Goal: Transaction & Acquisition: Purchase product/service

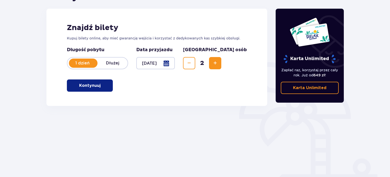
scroll to position [77, 0]
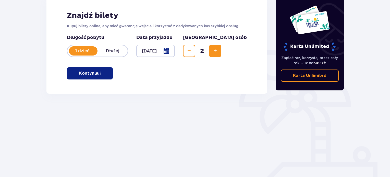
click at [88, 74] on p "Kontynuuj" at bounding box center [89, 74] width 21 height 6
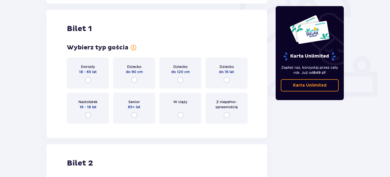
scroll to position [170, 0]
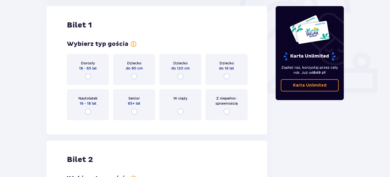
click at [88, 78] on input "radio" at bounding box center [88, 76] width 6 height 6
radio input "true"
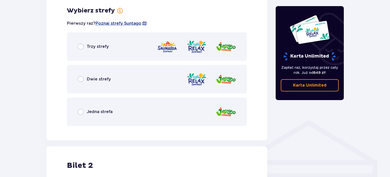
scroll to position [295, 0]
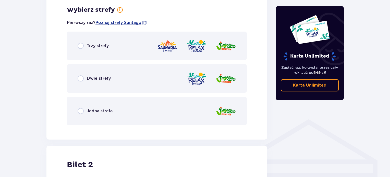
click at [81, 46] on input "radio" at bounding box center [81, 46] width 6 height 6
radio input "true"
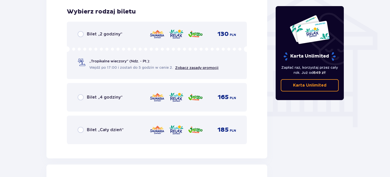
scroll to position [424, 0]
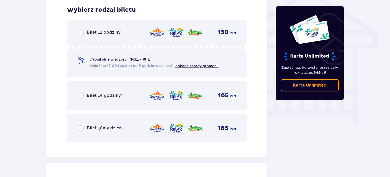
click at [83, 129] on input "radio" at bounding box center [81, 128] width 6 height 6
radio input "true"
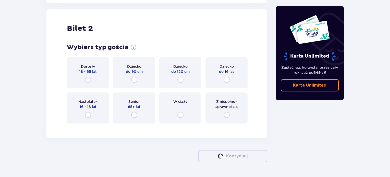
scroll to position [581, 0]
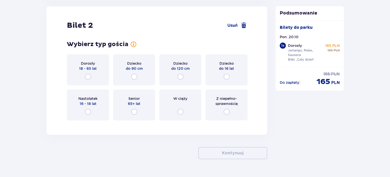
click at [88, 76] on input "radio" at bounding box center [88, 77] width 6 height 6
radio input "true"
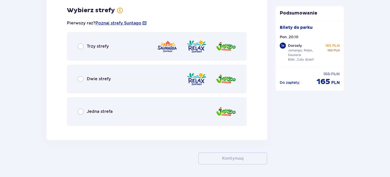
scroll to position [705, 0]
click at [83, 46] on input "radio" at bounding box center [81, 46] width 6 height 6
radio input "true"
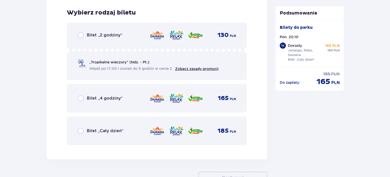
scroll to position [835, 0]
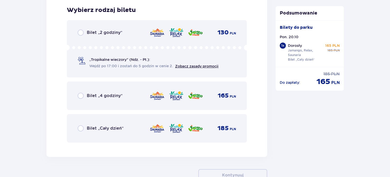
click at [85, 127] on div "Bilet „Cały dzień”" at bounding box center [101, 128] width 46 height 6
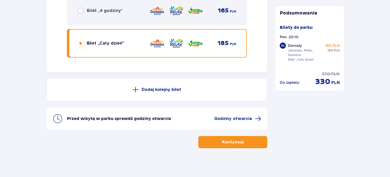
scroll to position [921, 0]
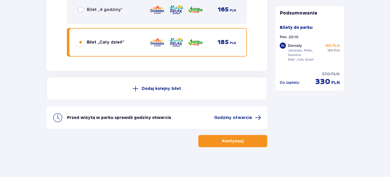
click at [231, 143] on p "Kontynuuj" at bounding box center [232, 141] width 21 height 6
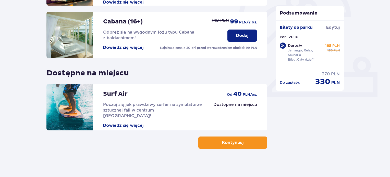
scroll to position [168, 0]
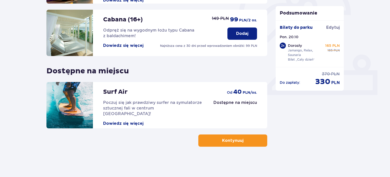
click at [231, 144] on button "Kontynuuj" at bounding box center [232, 141] width 69 height 12
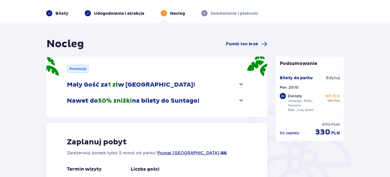
scroll to position [26, 0]
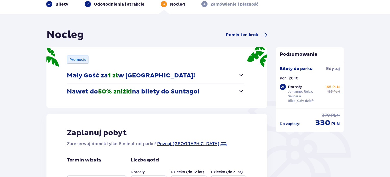
click at [239, 72] on span "button" at bounding box center [241, 75] width 6 height 6
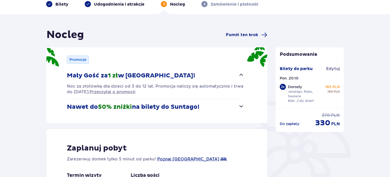
click at [240, 74] on span "button" at bounding box center [241, 75] width 6 height 6
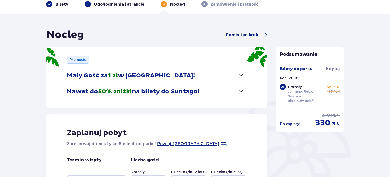
click at [241, 90] on span "button" at bounding box center [241, 91] width 6 height 6
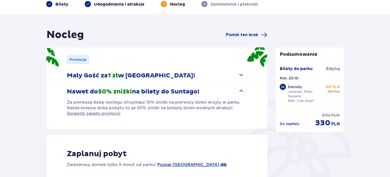
click at [241, 90] on span "button" at bounding box center [241, 91] width 6 height 6
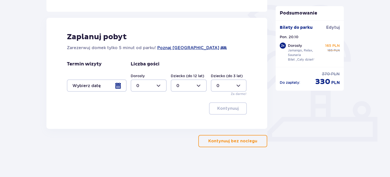
scroll to position [122, 0]
click at [239, 139] on p "Kontynuuj bez noclegu" at bounding box center [232, 141] width 49 height 6
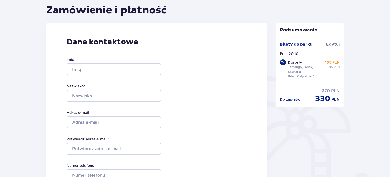
scroll to position [51, 0]
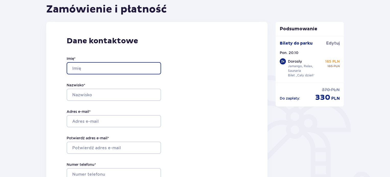
click at [143, 68] on input "Imię *" at bounding box center [114, 68] width 94 height 12
type input "[PERSON_NAME]"
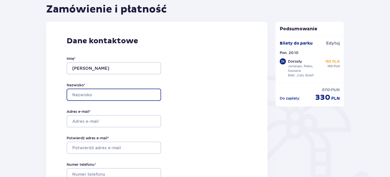
type input "Małek"
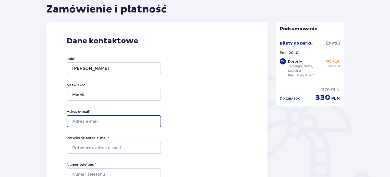
type input "[EMAIL_ADDRESS][DOMAIN_NAME]"
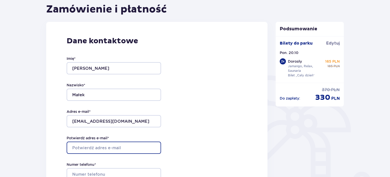
type input "[EMAIL_ADDRESS][DOMAIN_NAME]"
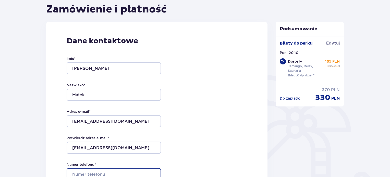
type input "570861688"
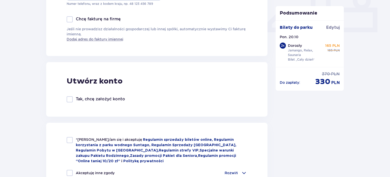
scroll to position [281, 0]
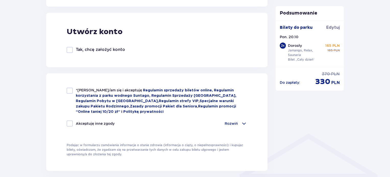
click at [69, 94] on div "*Zapoznałem/am się i akceptuję Regulamin sprzedaży biletów online, Regulamin ko…" at bounding box center [157, 101] width 180 height 27
checkbox input "true"
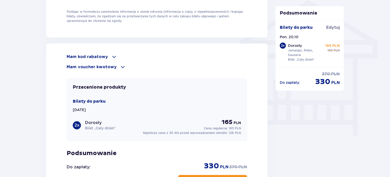
scroll to position [459, 0]
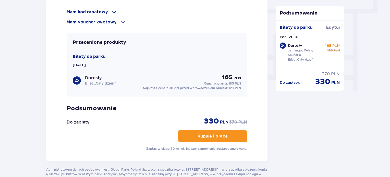
click at [203, 134] on p "Kupuję i płacę" at bounding box center [212, 137] width 30 height 6
